Goal: Browse casually: Explore the website without a specific task or goal

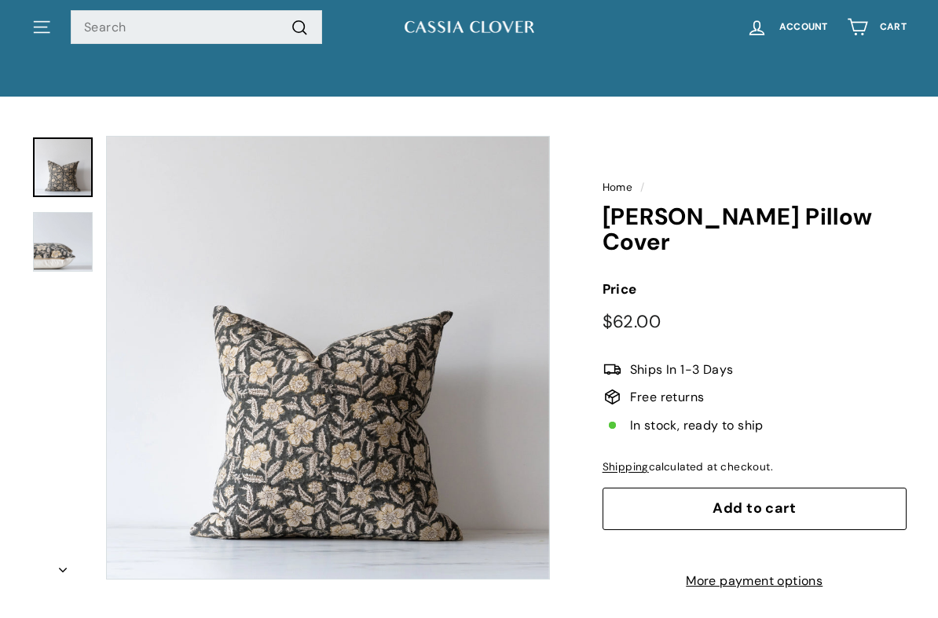
scroll to position [80, 0]
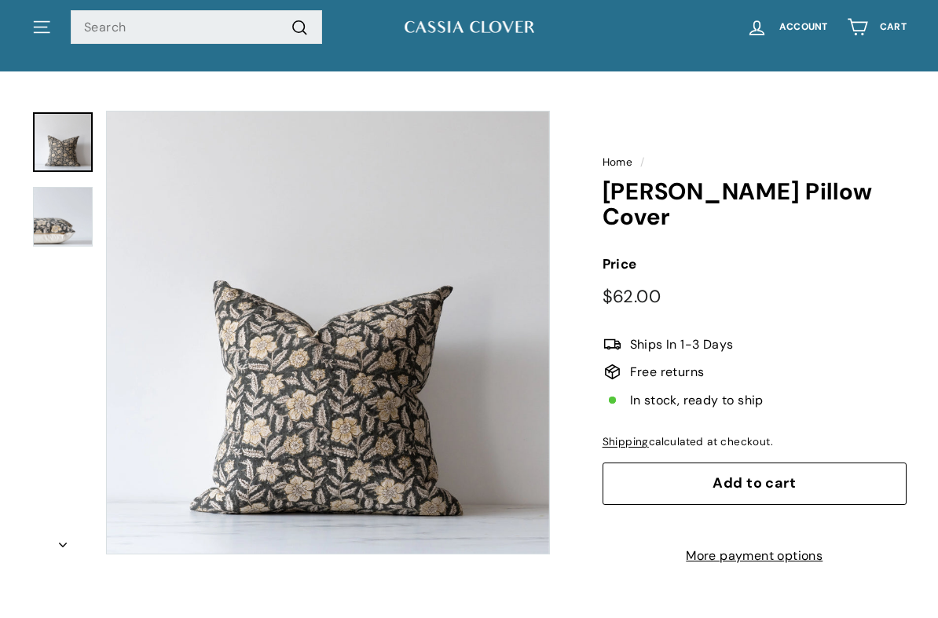
click at [41, 212] on img at bounding box center [63, 217] width 60 height 60
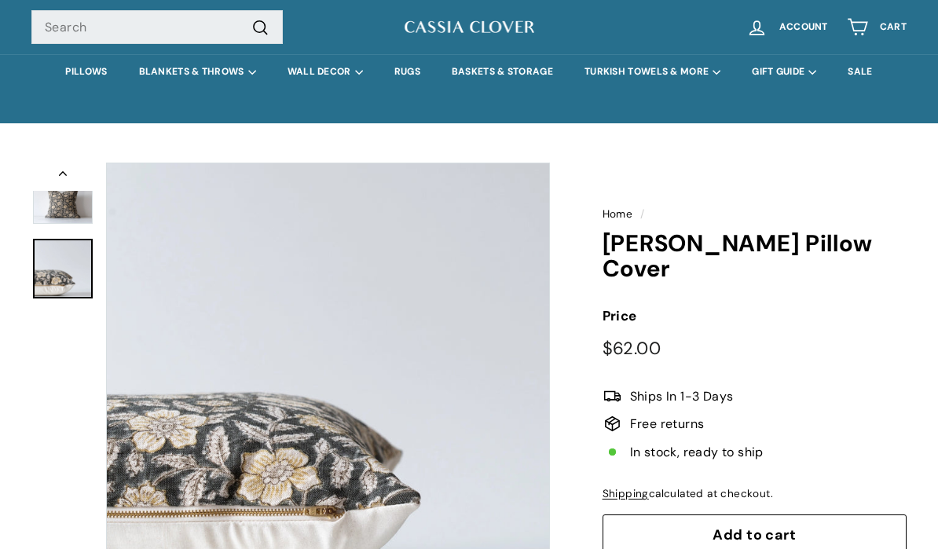
scroll to position [0, 0]
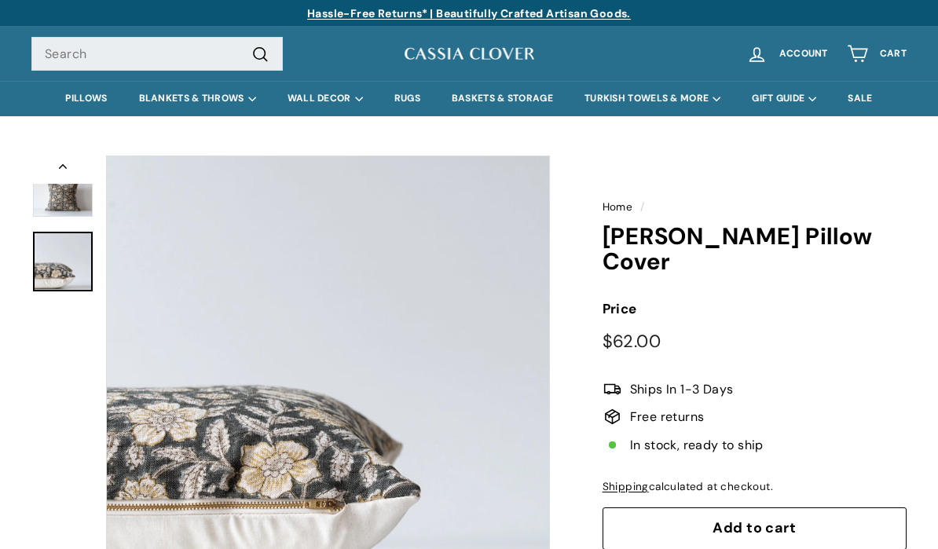
click at [55, 200] on img at bounding box center [63, 187] width 60 height 60
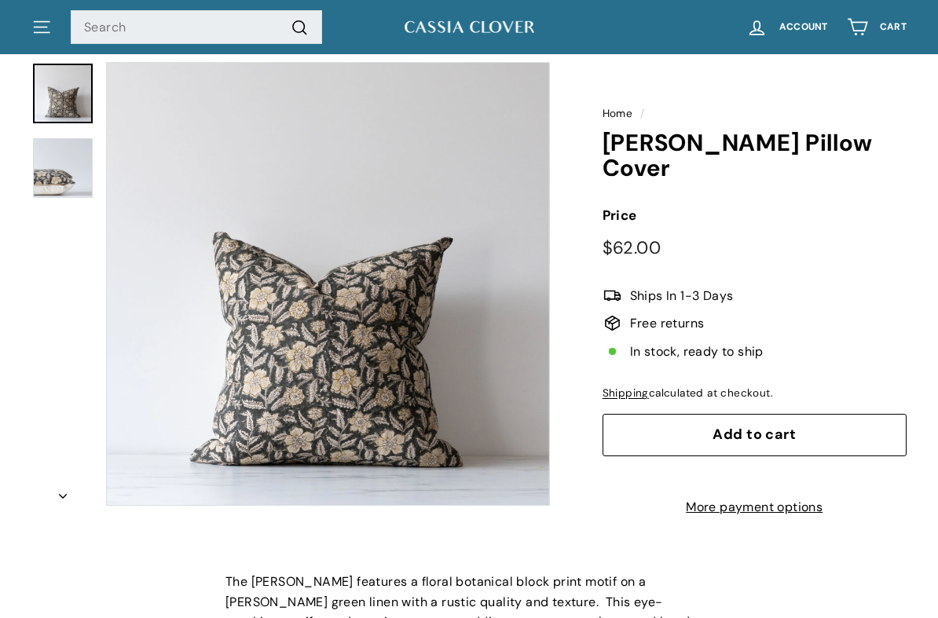
scroll to position [93, 0]
click at [45, 185] on img at bounding box center [63, 168] width 60 height 60
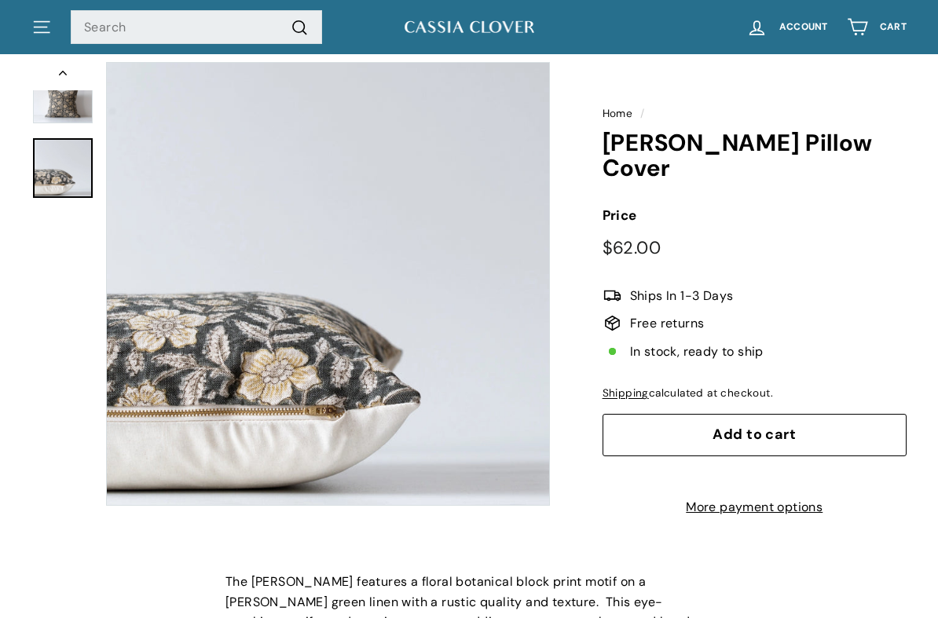
click at [471, 454] on button "Zoom" at bounding box center [328, 284] width 442 height 442
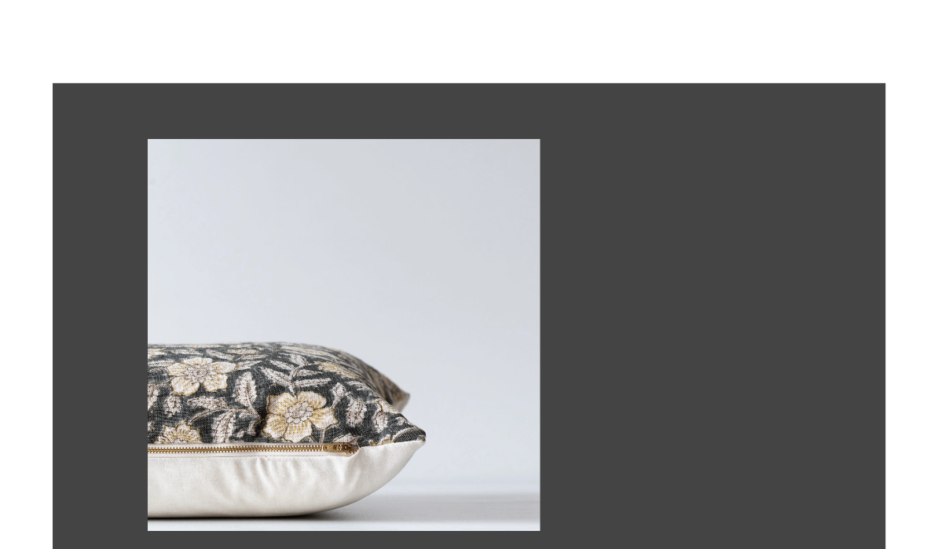
scroll to position [0, 0]
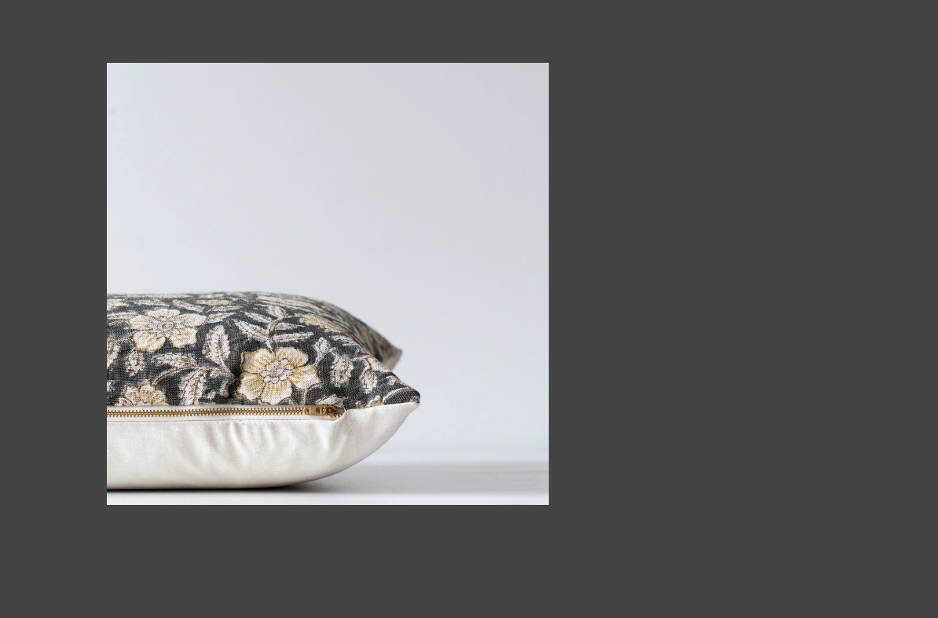
click at [478, 456] on img at bounding box center [328, 284] width 442 height 442
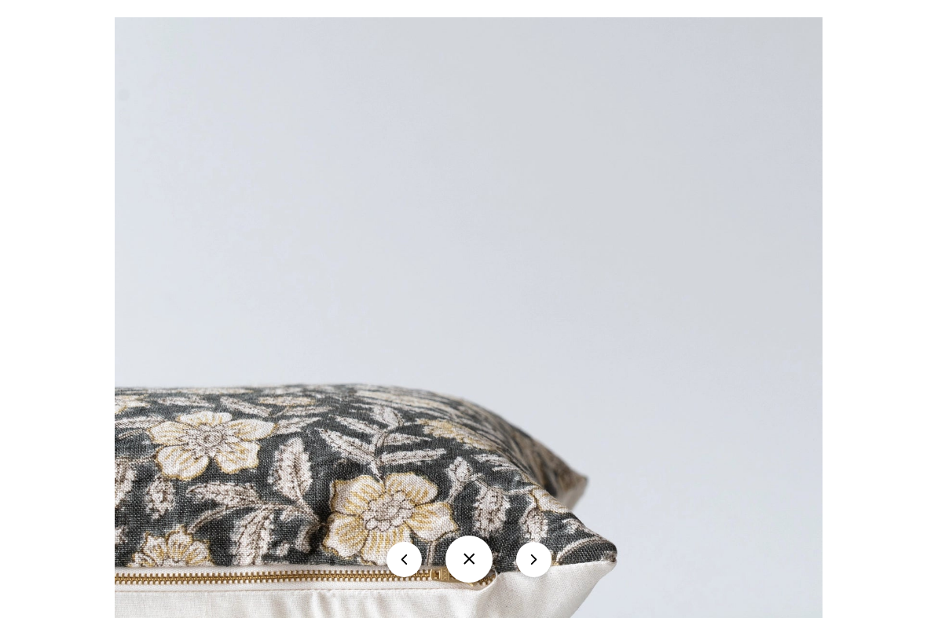
click at [55, 83] on div at bounding box center [469, 309] width 938 height 618
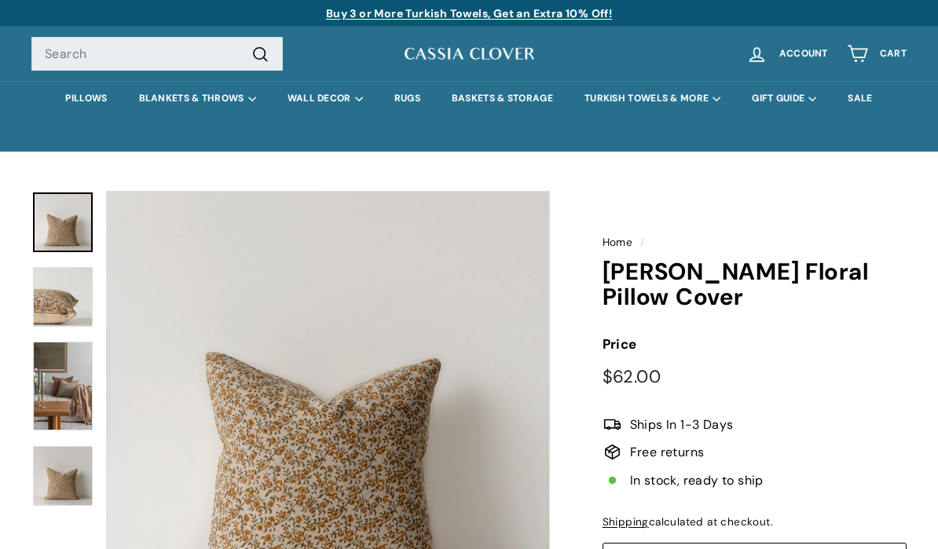
click at [45, 309] on img at bounding box center [63, 297] width 60 height 60
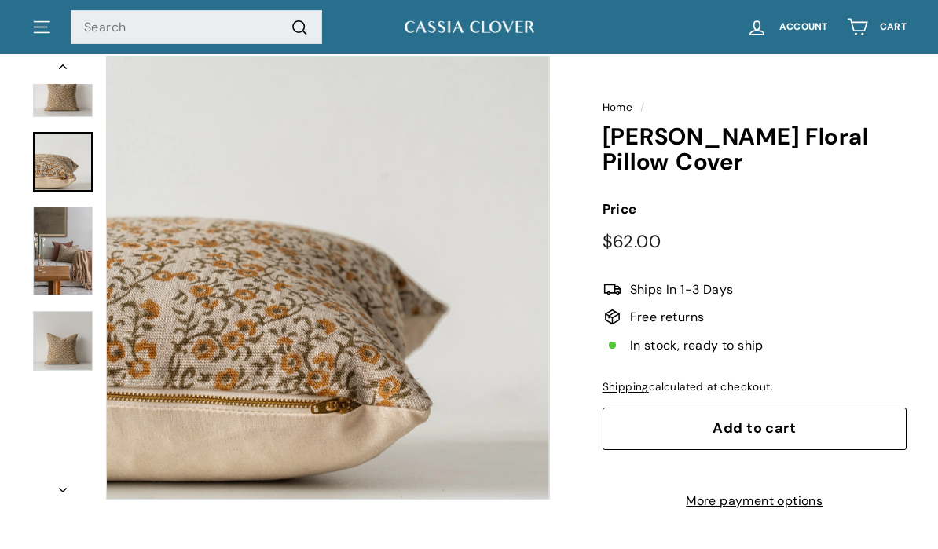
scroll to position [134, 0]
click at [50, 258] on img at bounding box center [63, 251] width 60 height 89
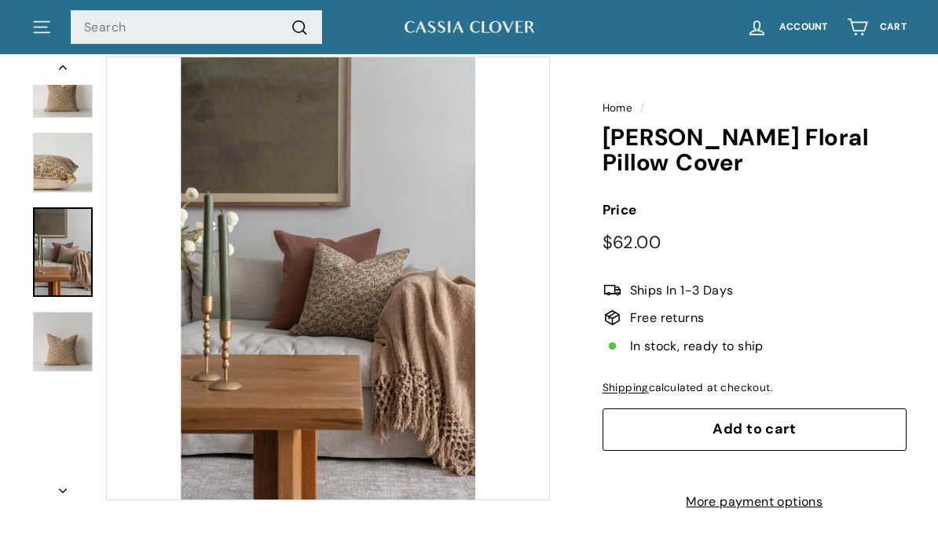
click at [49, 349] on img at bounding box center [63, 342] width 60 height 60
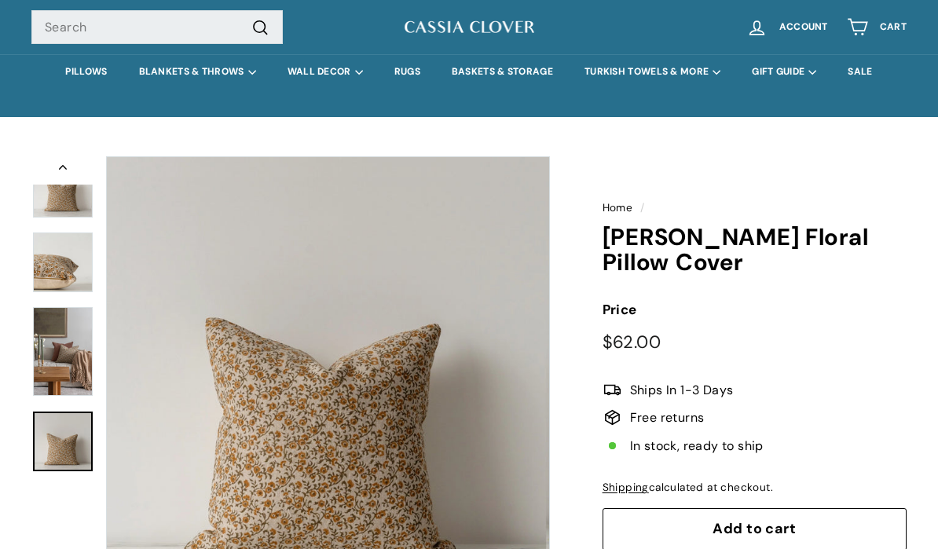
scroll to position [0, 0]
